Goal: Information Seeking & Learning: Find specific fact

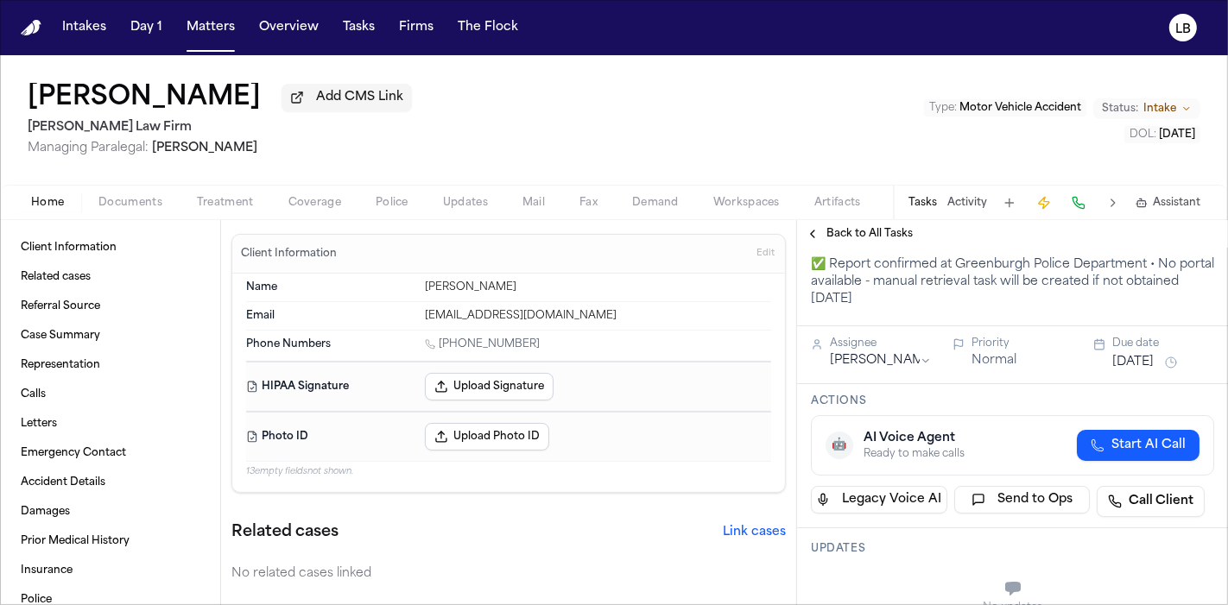
scroll to position [22, 0]
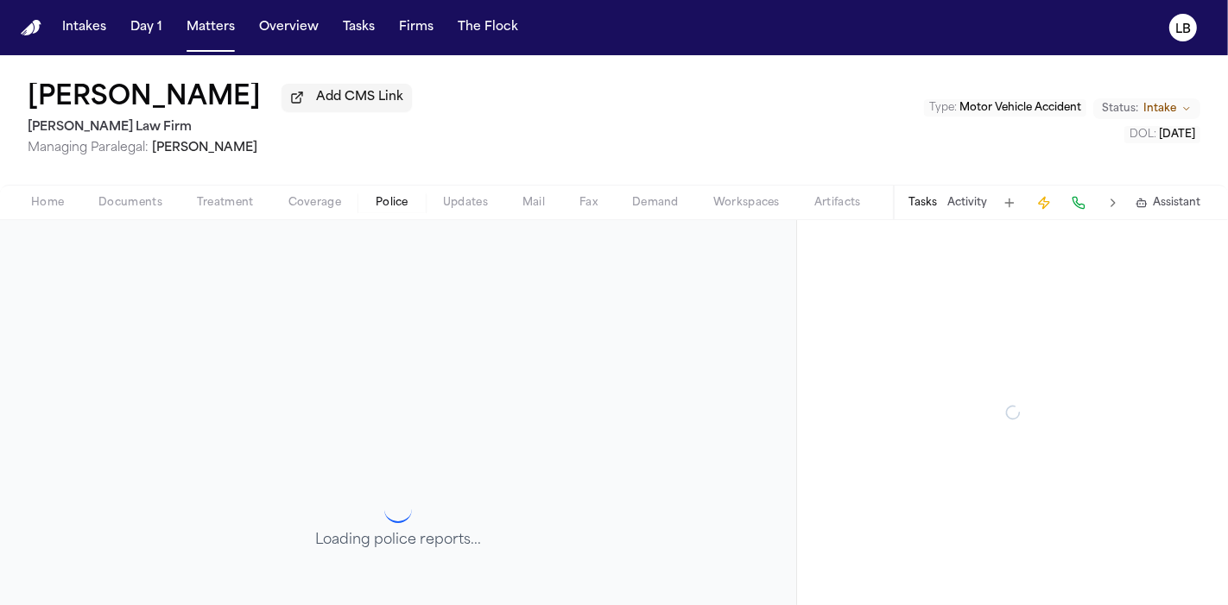
click at [399, 199] on span "Police" at bounding box center [392, 203] width 33 height 14
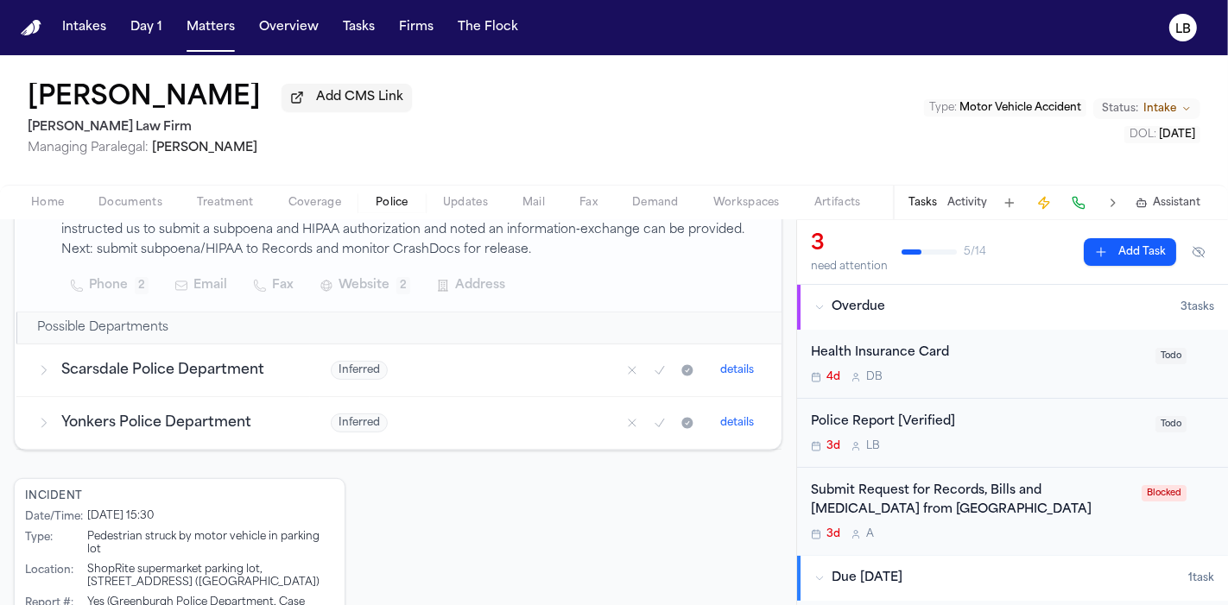
scroll to position [296, 0]
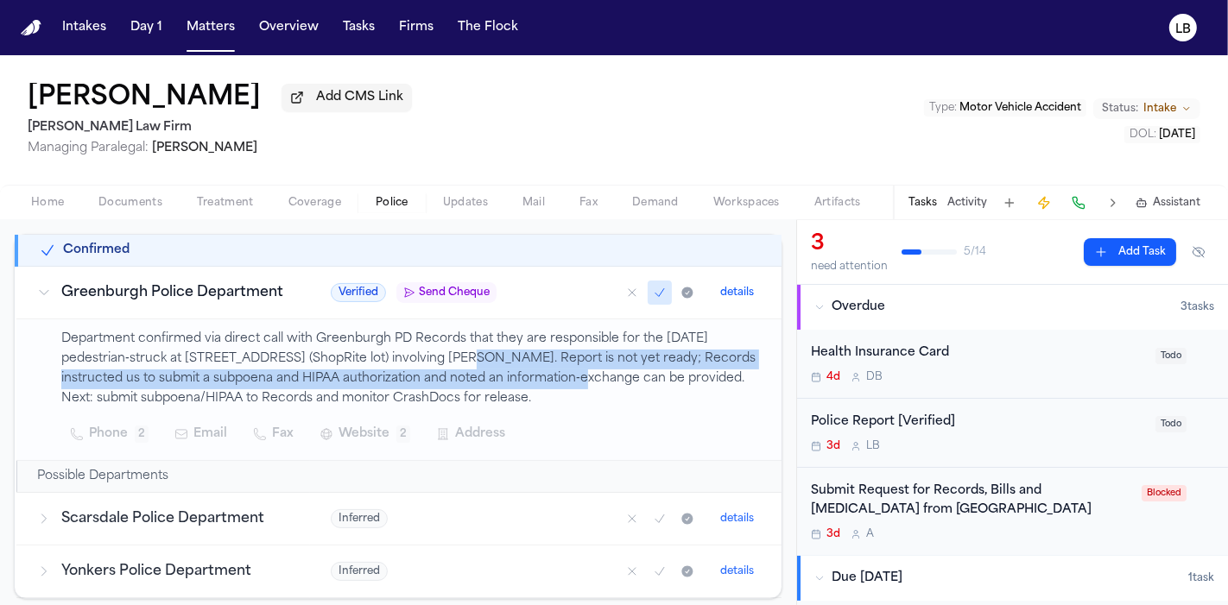
drag, startPoint x: 430, startPoint y: 357, endPoint x: 524, endPoint y: 376, distance: 95.9
click at [524, 376] on p "Department confirmed via direct call with Greenburgh PD Records that they are r…" at bounding box center [410, 369] width 699 height 79
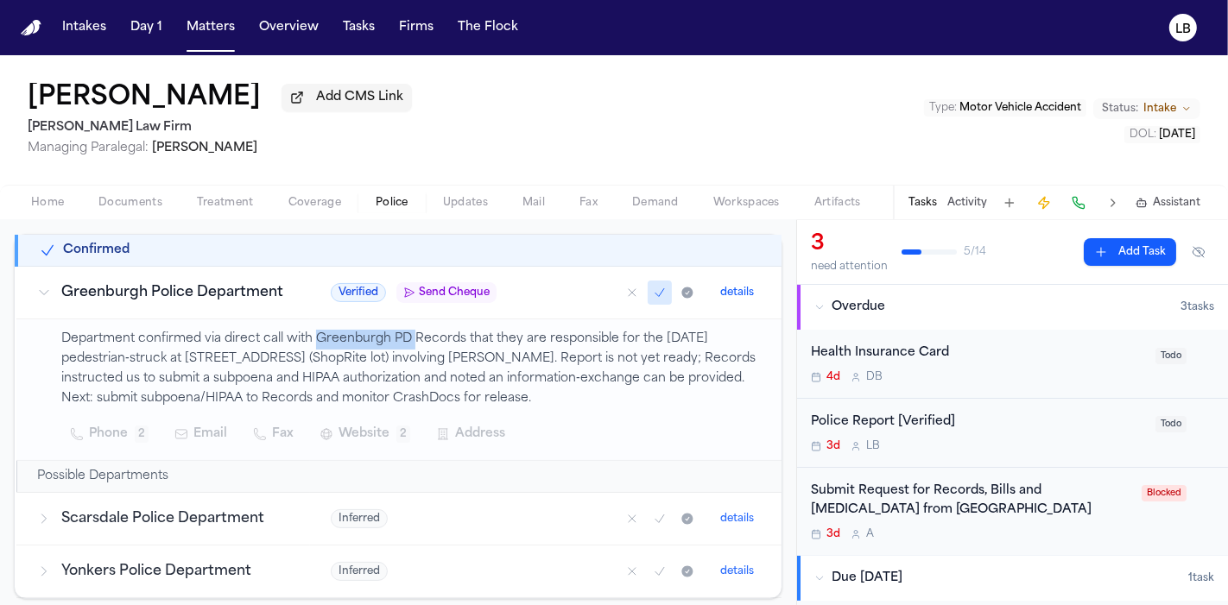
drag, startPoint x: 315, startPoint y: 337, endPoint x: 409, endPoint y: 335, distance: 94.1
click at [409, 335] on p "Department confirmed via direct call with Greenburgh PD Records that they are r…" at bounding box center [410, 369] width 699 height 79
copy p "Greenburgh PD"
